Goal: Obtain resource: Obtain resource

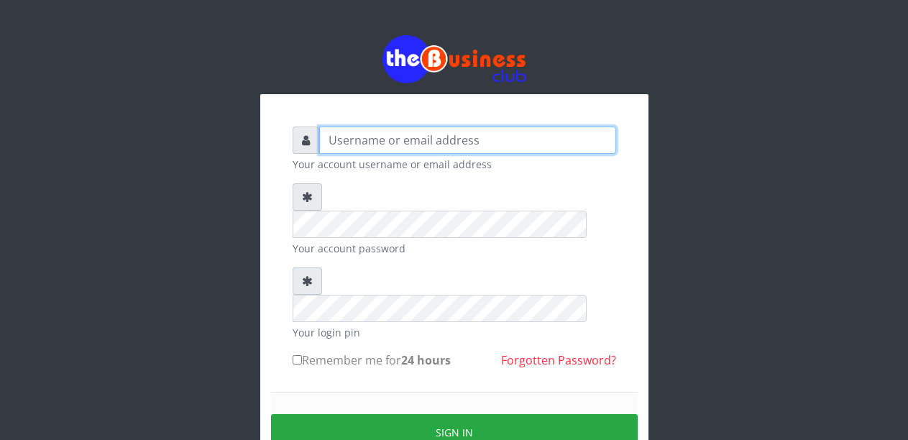
click at [373, 145] on input "text" at bounding box center [467, 140] width 297 height 27
type input "Malamsidi3030"
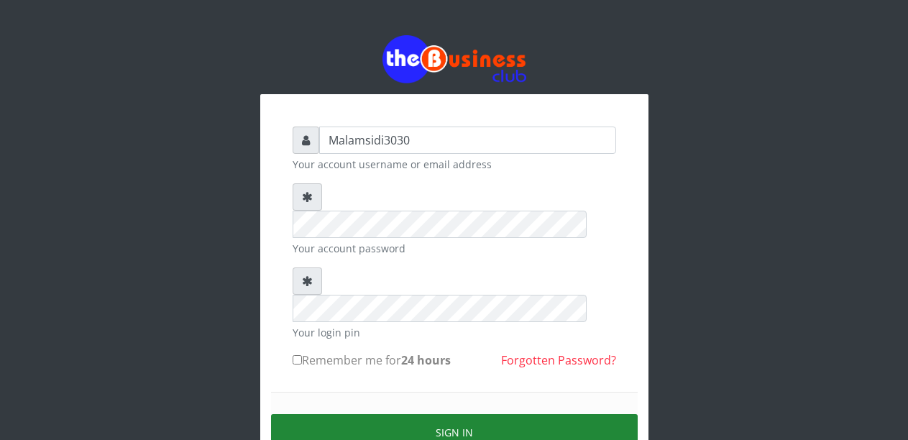
click at [423, 414] on button "Sign in" at bounding box center [454, 432] width 367 height 37
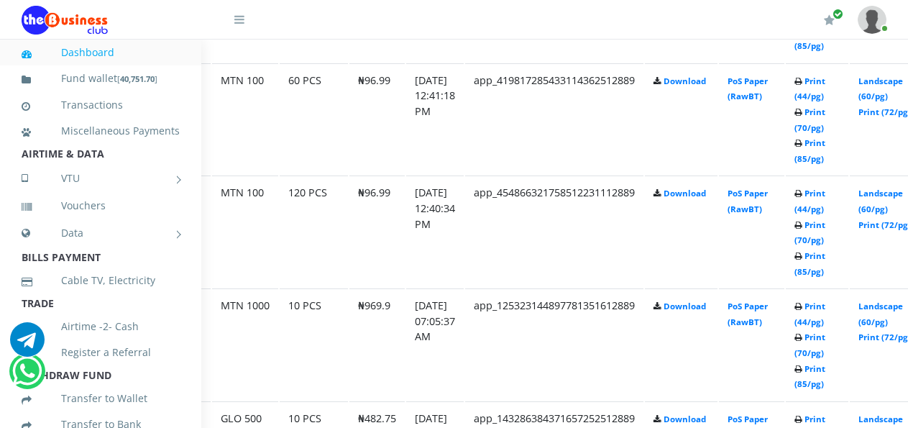
scroll to position [1071, 93]
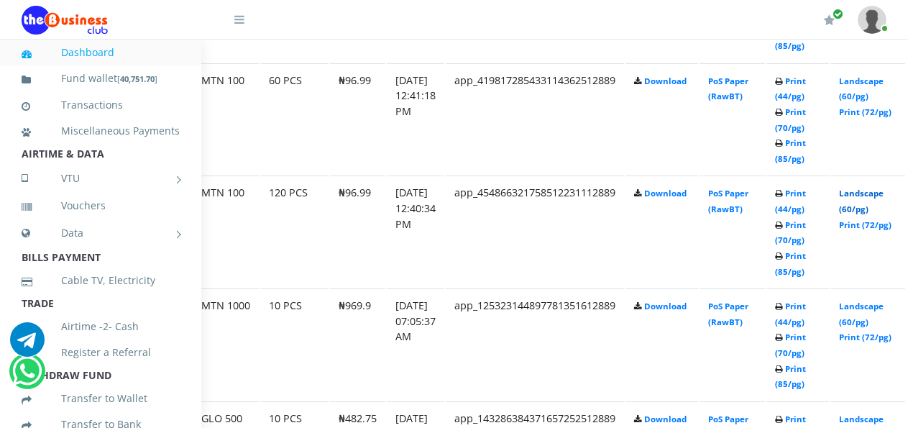
click at [866, 196] on link "Landscape (60/pg)" at bounding box center [861, 201] width 45 height 27
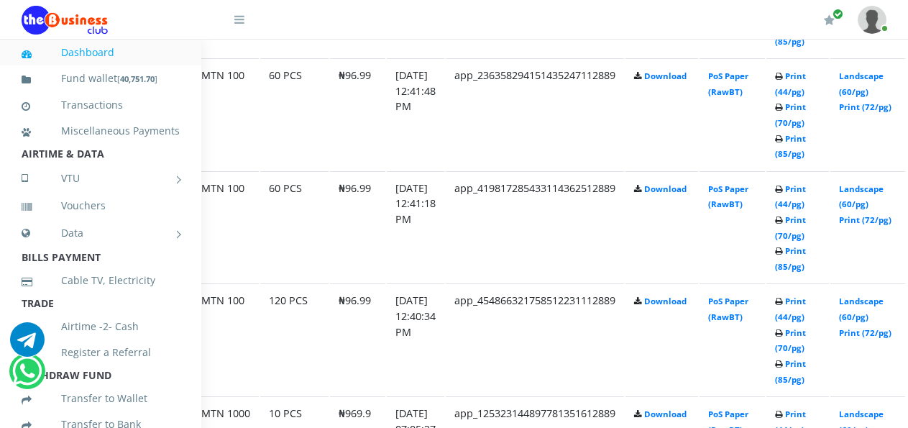
scroll to position [856, 93]
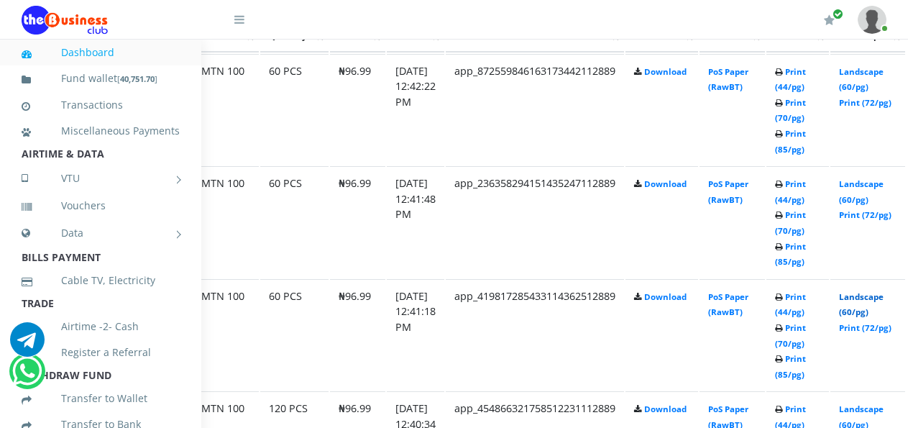
click at [866, 300] on link "Landscape (60/pg)" at bounding box center [861, 304] width 45 height 27
click at [871, 183] on link "Landscape (60/pg)" at bounding box center [861, 191] width 45 height 27
click at [871, 74] on link "Landscape (60/pg)" at bounding box center [861, 79] width 45 height 27
